Goal: Find specific page/section: Find specific page/section

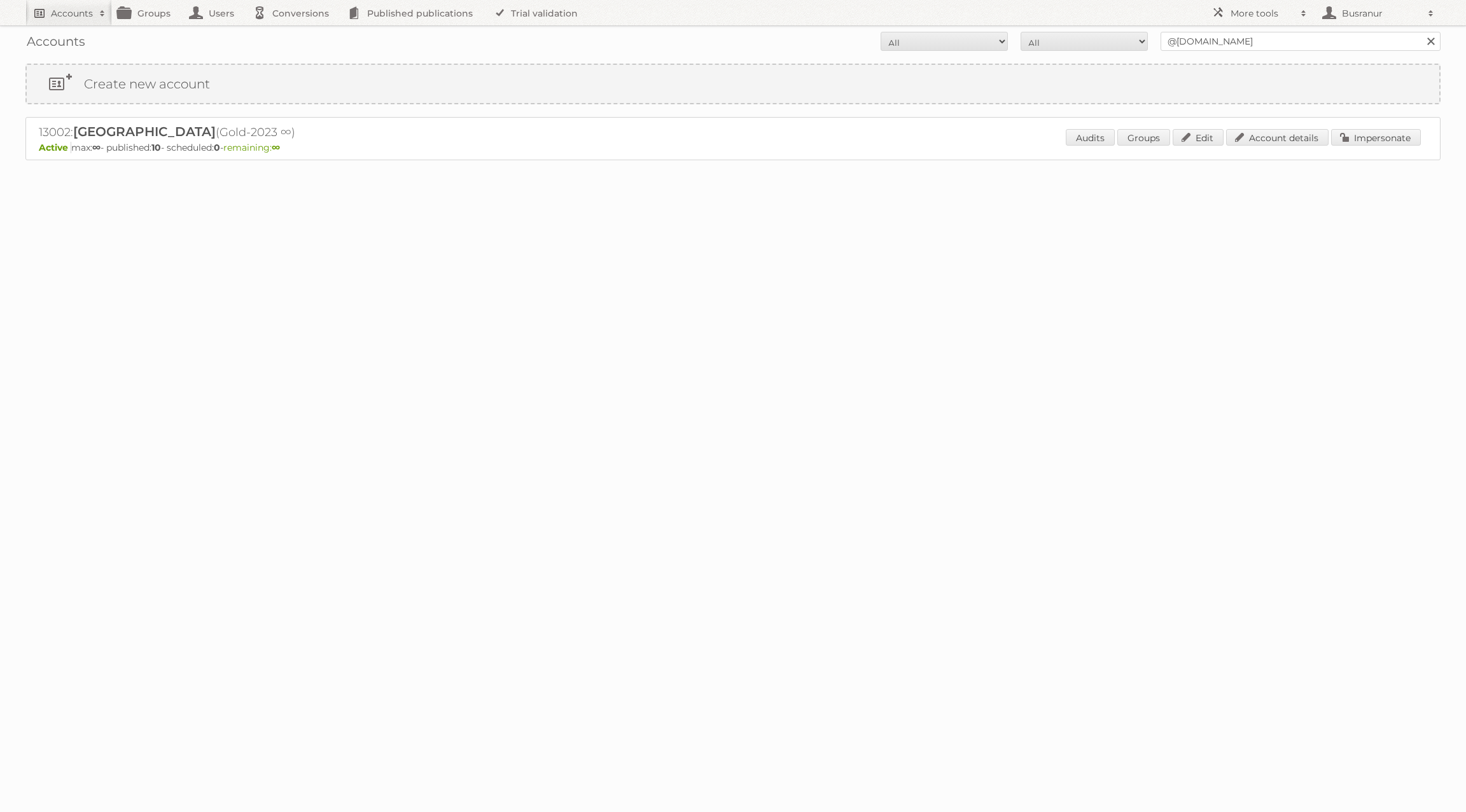
click at [64, 10] on h2 "Accounts" at bounding box center [72, 13] width 42 height 13
paste input"] "[PERSON_NAME][EMAIL_ADDRESS][PERSON_NAME][DOMAIN_NAME]"
type input"] "[PERSON_NAME][EMAIL_ADDRESS][PERSON_NAME][DOMAIN_NAME]"
click at [293, 32] on input "Search" at bounding box center [302, 41] width 19 height 19
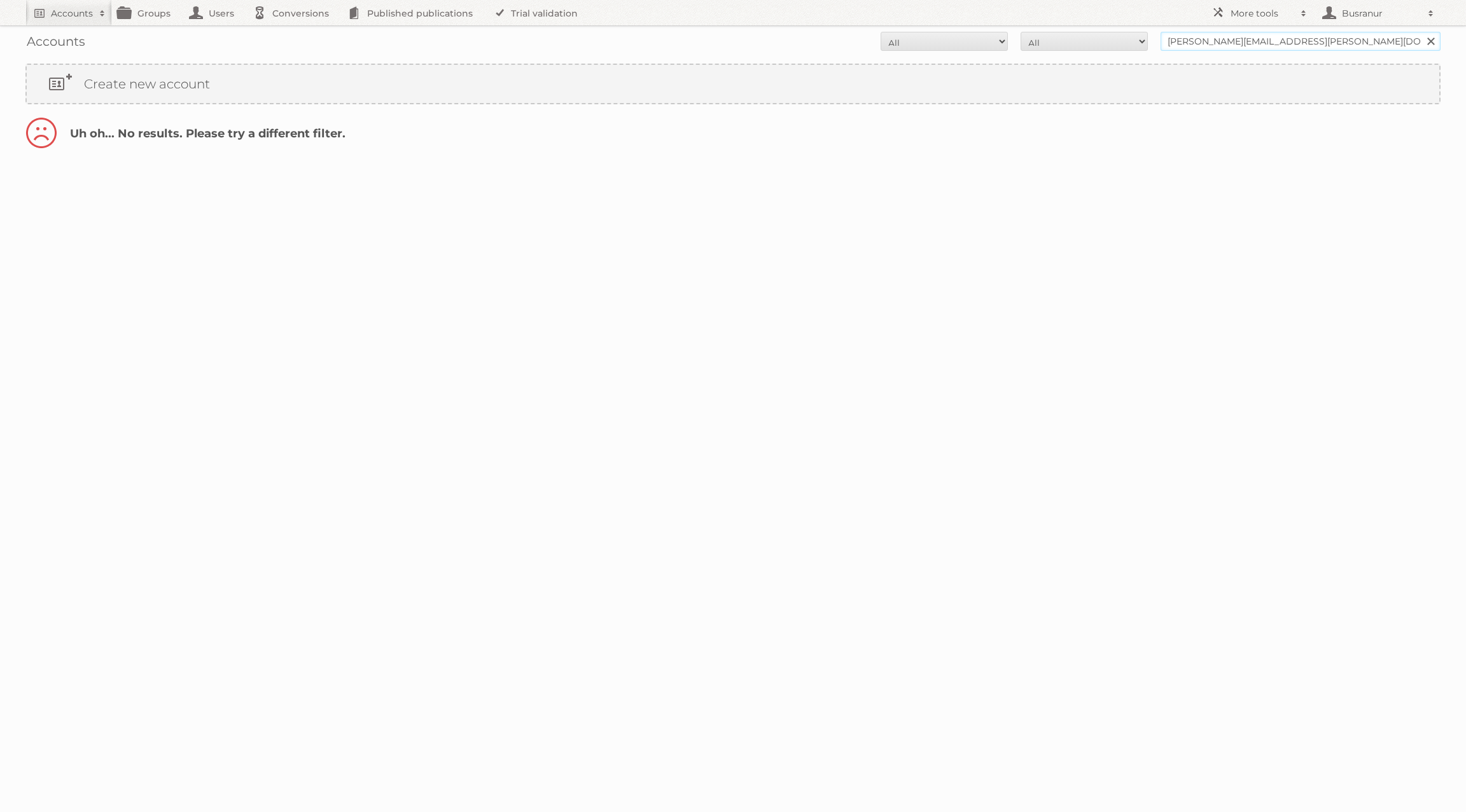
drag, startPoint x: 1223, startPoint y: 39, endPoint x: 1149, endPoint y: 44, distance: 74.2
click at [1149, 44] on form "All Active Expired Pending All Paid Trials Self service [PERSON_NAME][EMAIL_ADD…" at bounding box center [733, 40] width 1415 height 19
type input "@[DOMAIN_NAME]"
click at [1421, 31] on input "Search" at bounding box center [1430, 40] width 19 height 19
drag, startPoint x: 1242, startPoint y: 44, endPoint x: 1179, endPoint y: 43, distance: 63.0
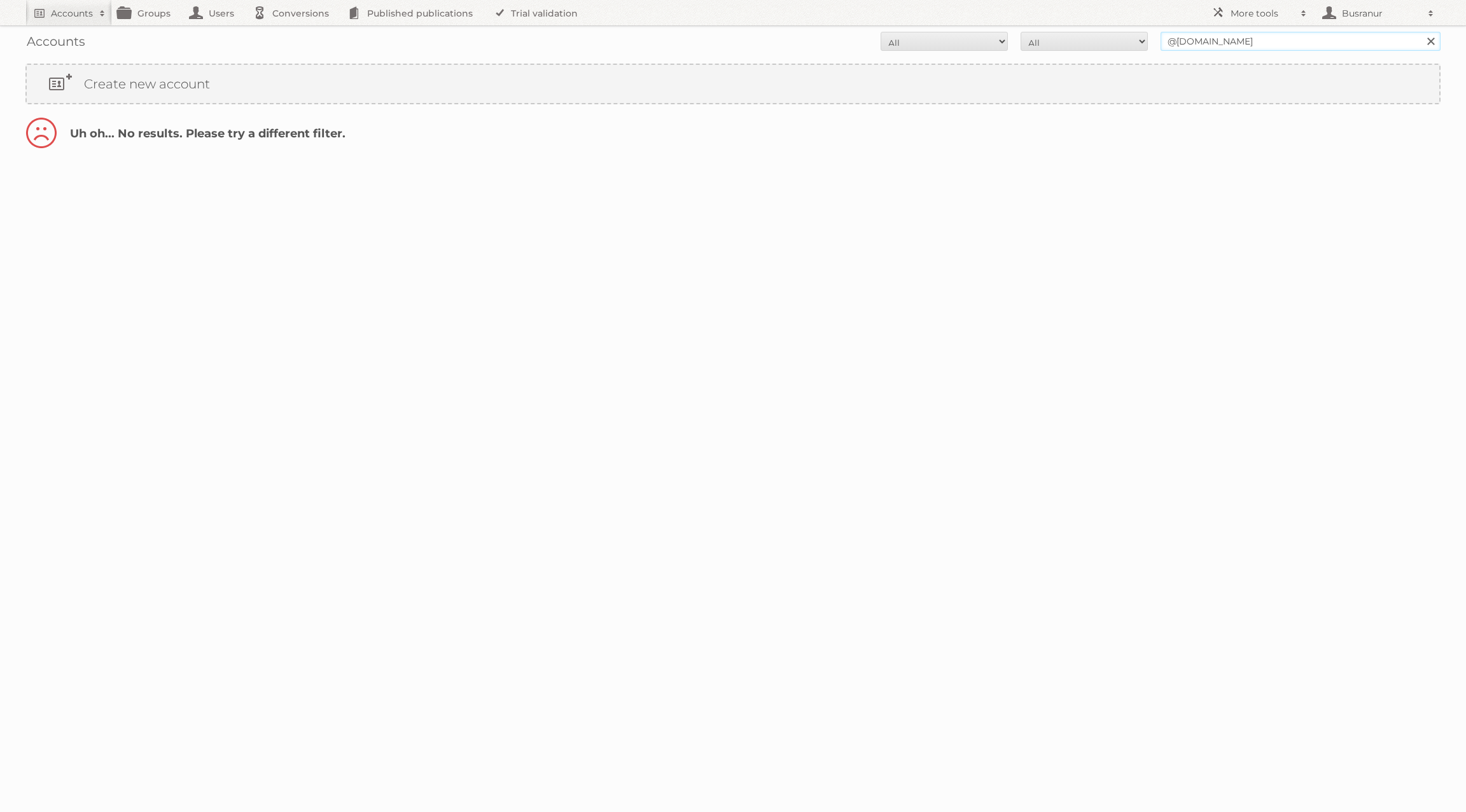
click at [1179, 43] on input "@[DOMAIN_NAME]" at bounding box center [1301, 40] width 280 height 19
